Goal: Information Seeking & Learning: Learn about a topic

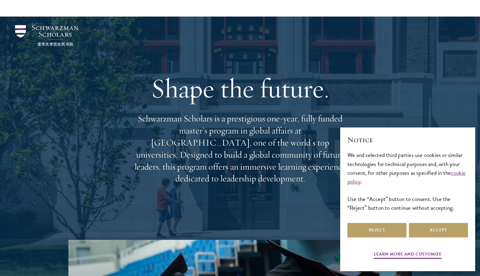
scroll to position [101, 0]
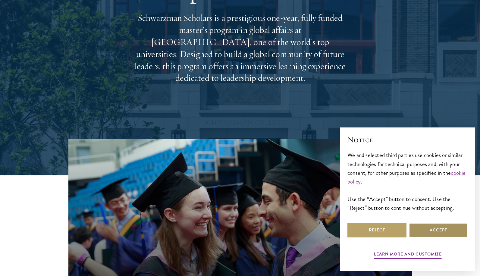
click at [442, 233] on button "Accept" at bounding box center [438, 230] width 59 height 14
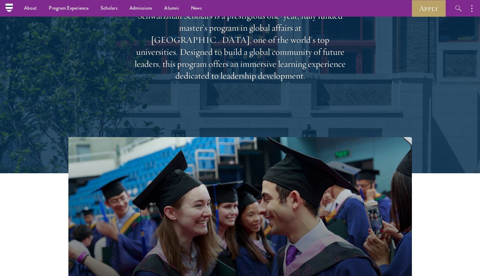
scroll to position [0, 0]
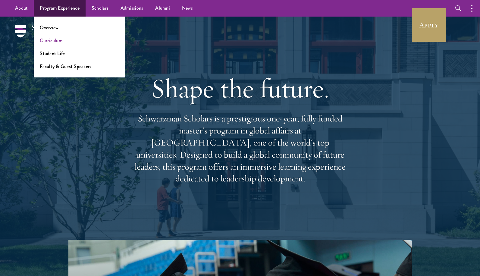
click at [56, 42] on link "Curriculum" at bounding box center [51, 40] width 23 height 7
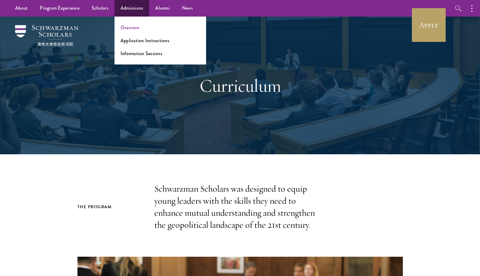
click at [131, 28] on link "Overview" at bounding box center [129, 27] width 19 height 7
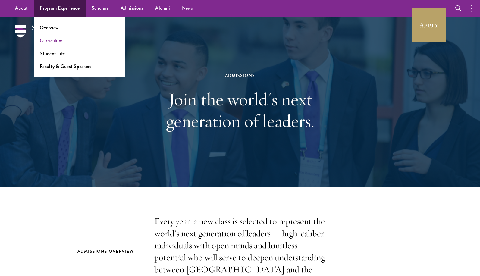
click at [54, 42] on link "Curriculum" at bounding box center [51, 40] width 23 height 7
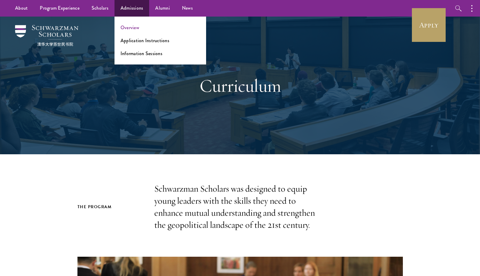
click at [135, 27] on link "Overview" at bounding box center [129, 27] width 19 height 7
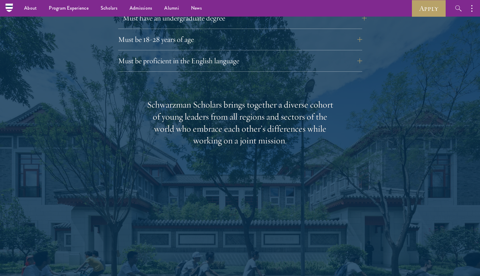
scroll to position [783, 0]
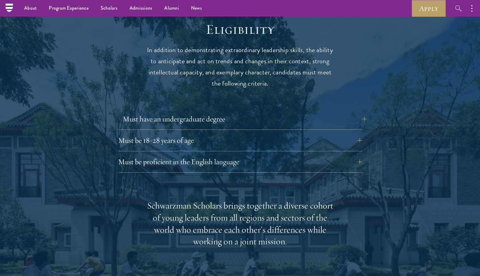
click at [210, 112] on button "Must have an undergraduate degree" at bounding box center [245, 119] width 244 height 14
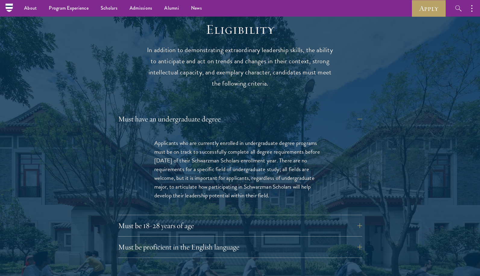
scroll to position [821, 0]
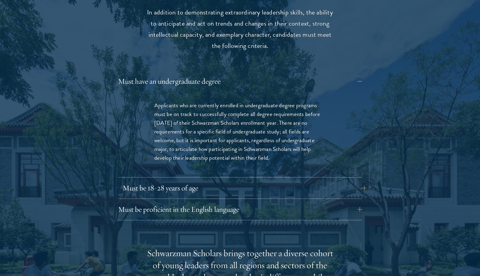
click at [199, 181] on button "Must be 18-28 years of age" at bounding box center [245, 188] width 244 height 14
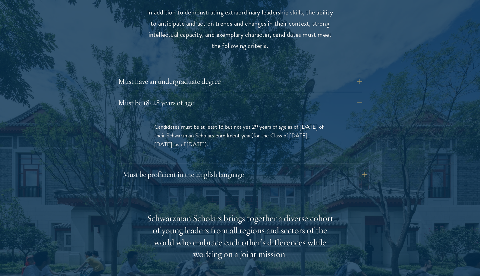
click at [223, 167] on button "Must be proficient in the English language" at bounding box center [245, 174] width 244 height 14
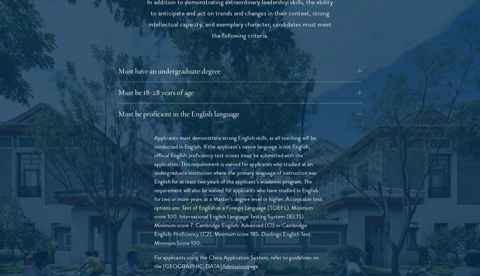
scroll to position [857, 0]
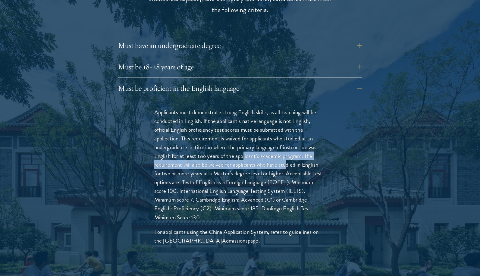
drag, startPoint x: 243, startPoint y: 139, endPoint x: 299, endPoint y: 153, distance: 57.4
click at [298, 152] on p "Applicants must demonstrate strong English skills, as all teaching will be cond…" at bounding box center [240, 165] width 172 height 114
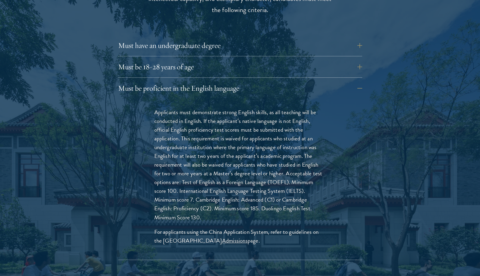
click at [299, 155] on p "Applicants must demonstrate strong English skills, as all teaching will be cond…" at bounding box center [240, 165] width 172 height 114
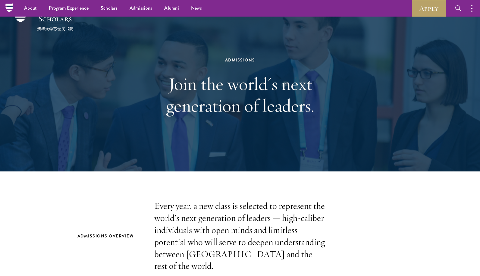
scroll to position [0, 0]
